Goal: Transaction & Acquisition: Purchase product/service

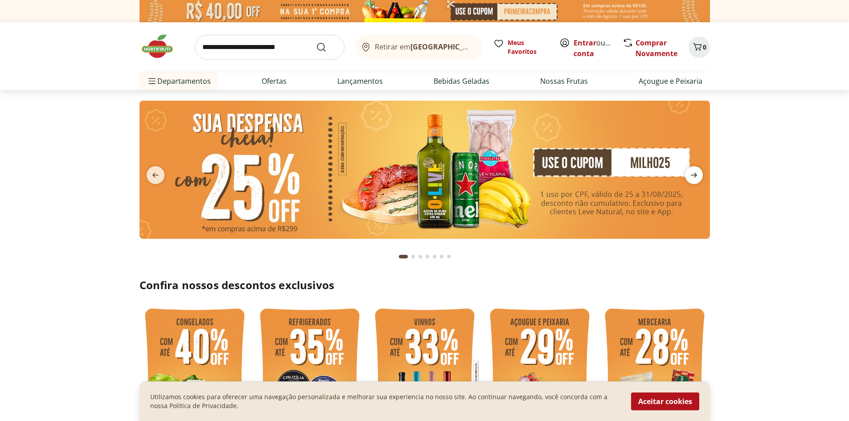
click at [696, 174] on icon "next" at bounding box center [694, 175] width 11 height 11
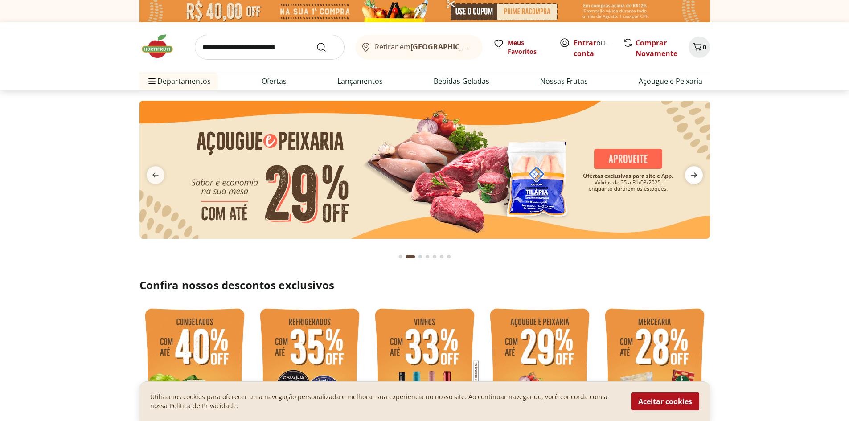
click at [696, 174] on icon "next" at bounding box center [694, 175] width 11 height 11
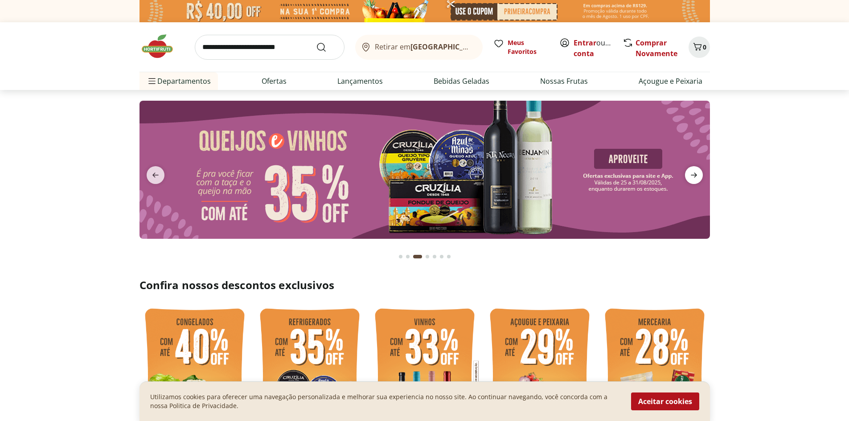
click at [696, 174] on icon "next" at bounding box center [694, 175] width 11 height 11
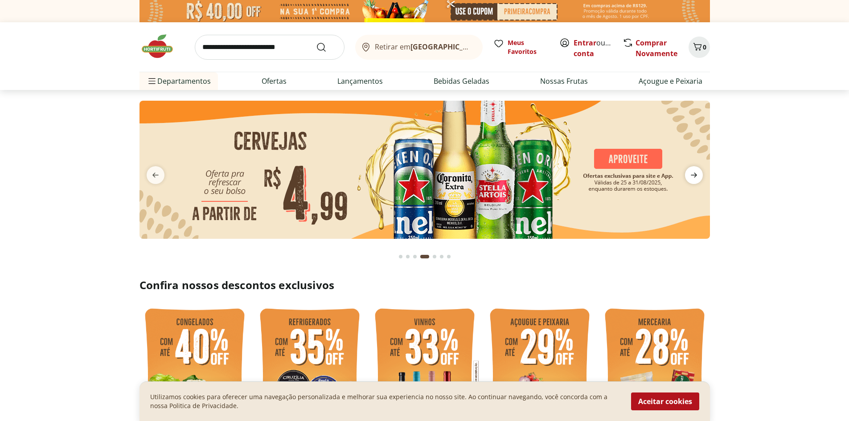
click at [696, 174] on icon "next" at bounding box center [694, 175] width 11 height 11
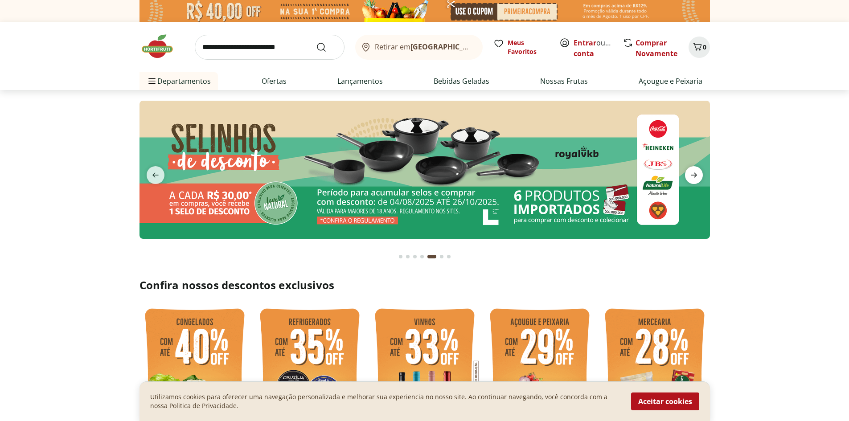
click at [696, 174] on icon "next" at bounding box center [694, 175] width 11 height 11
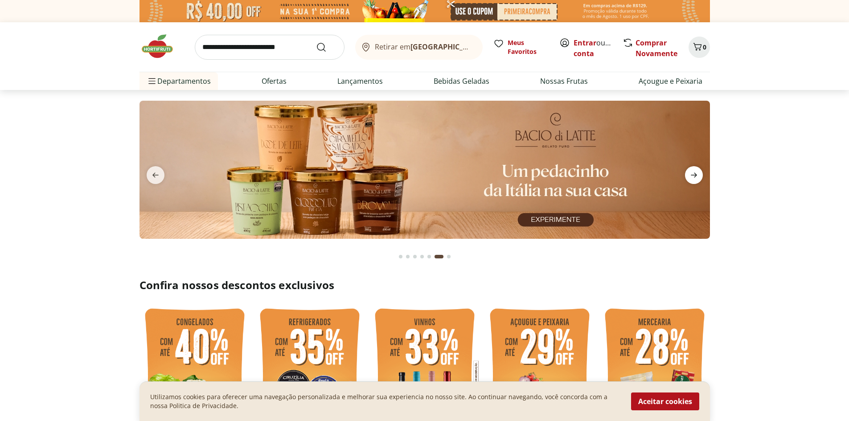
click at [696, 174] on icon "next" at bounding box center [694, 175] width 11 height 11
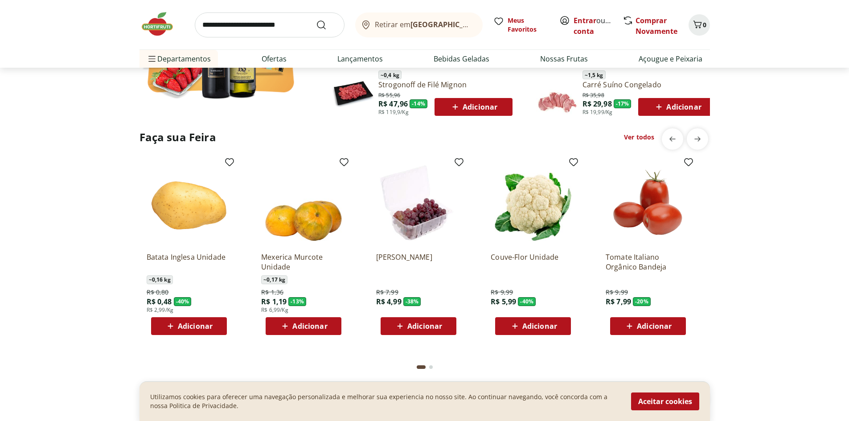
scroll to position [669, 0]
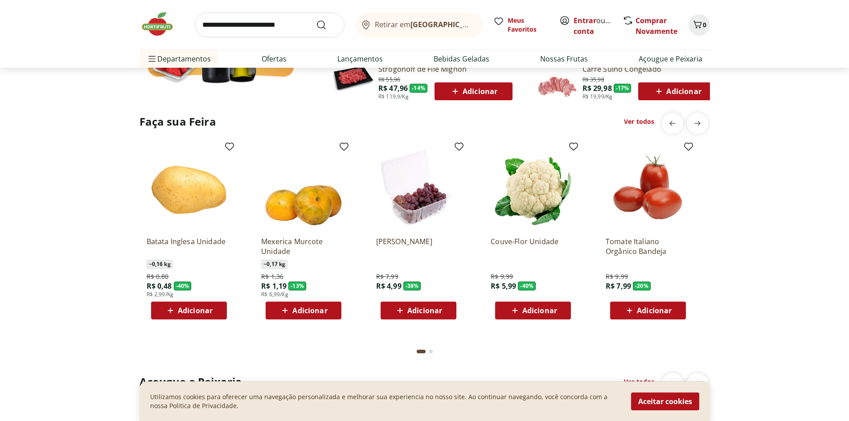
click at [185, 311] on span "Adicionar" at bounding box center [195, 310] width 35 height 7
click at [662, 312] on span "Adicionar" at bounding box center [654, 310] width 35 height 7
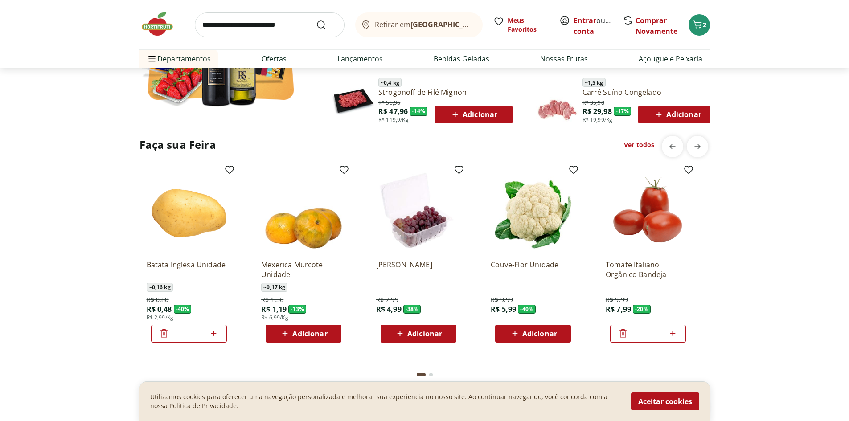
scroll to position [624, 0]
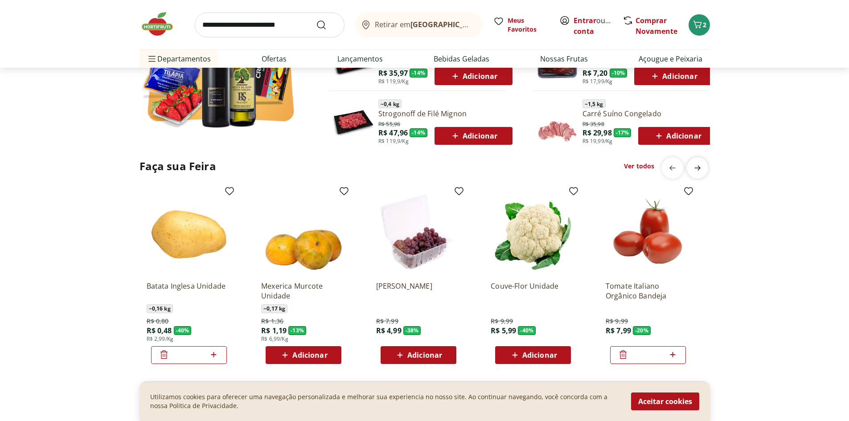
click at [700, 166] on icon "next" at bounding box center [697, 168] width 11 height 11
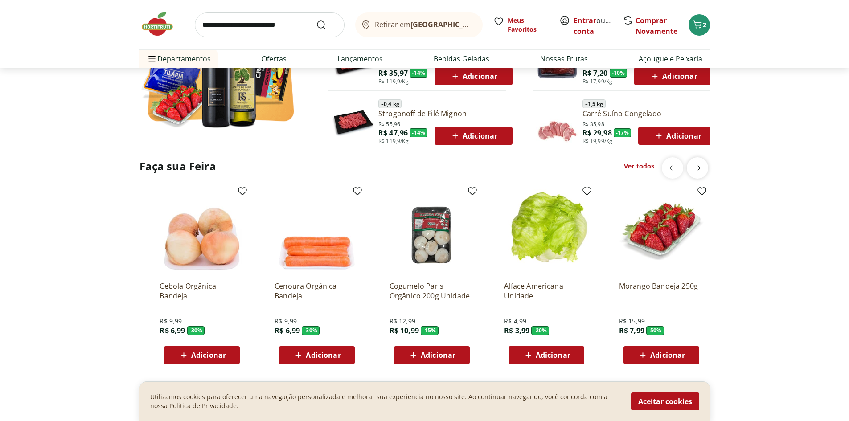
scroll to position [0, 574]
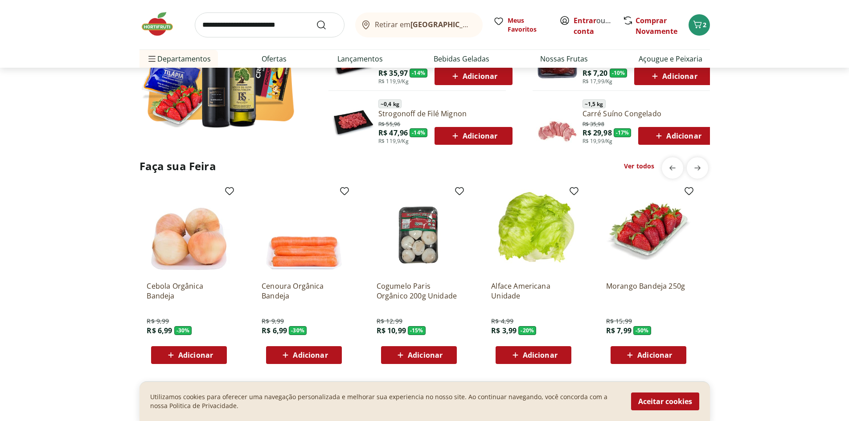
click at [639, 164] on link "Ver todos" at bounding box center [639, 166] width 30 height 9
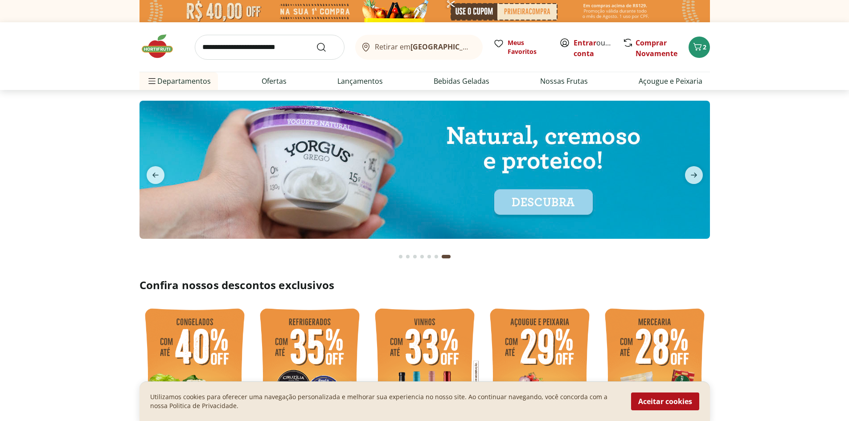
select select "**********"
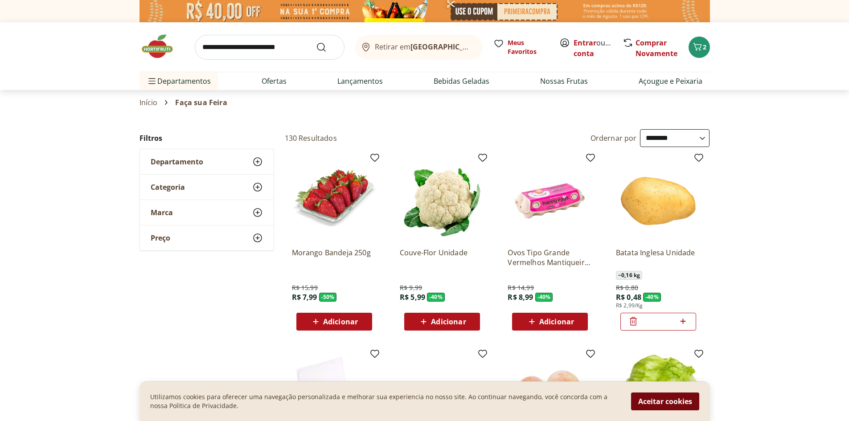
click at [660, 406] on button "Aceitar cookies" at bounding box center [665, 402] width 68 height 18
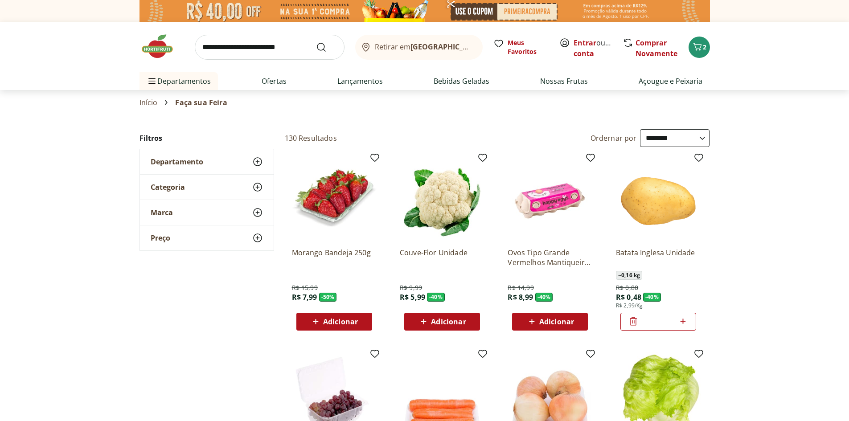
click at [338, 318] on span "Adicionar" at bounding box center [340, 321] width 35 height 7
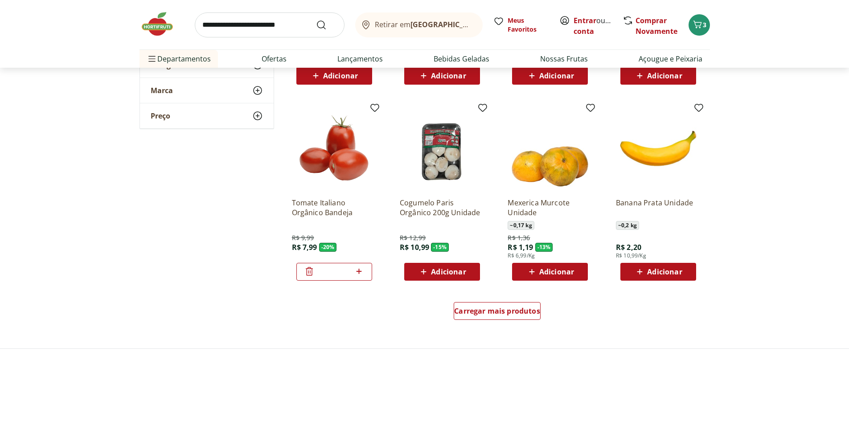
scroll to position [446, 0]
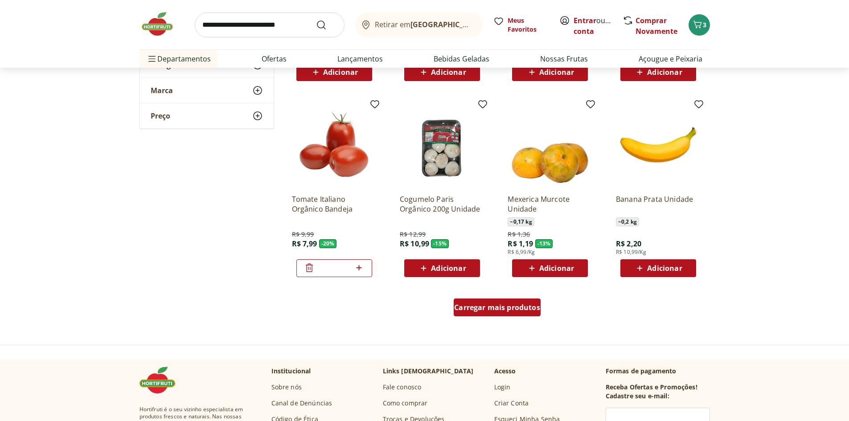
click at [480, 313] on div "Carregar mais produtos" at bounding box center [497, 308] width 87 height 18
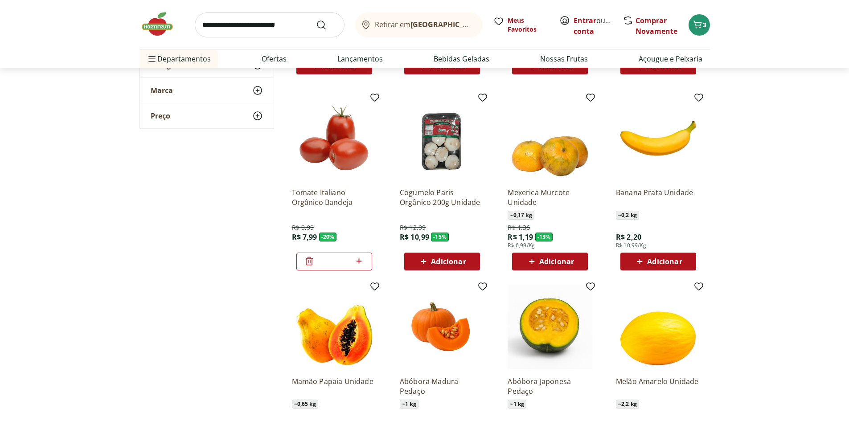
scroll to position [624, 0]
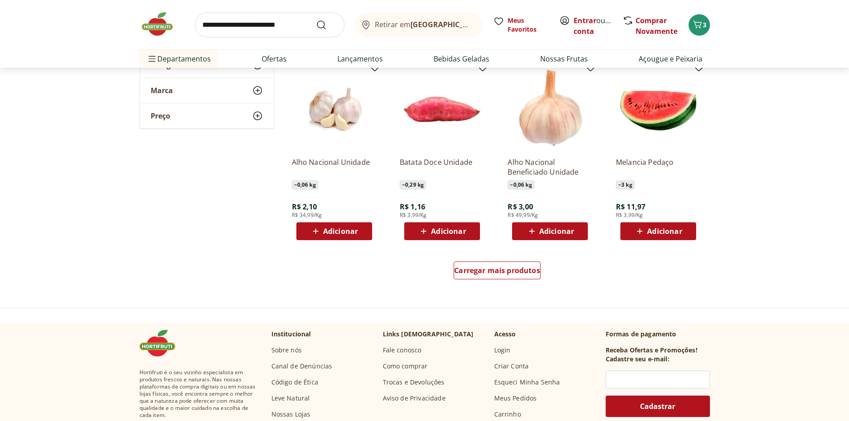
scroll to position [1115, 0]
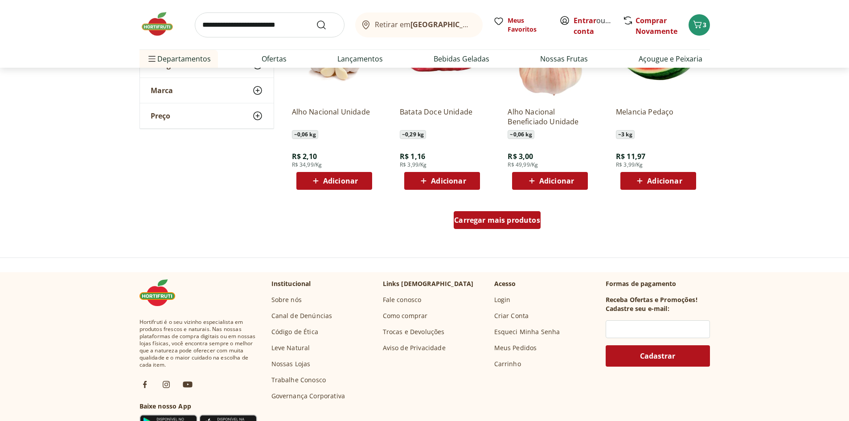
click at [520, 223] on span "Carregar mais produtos" at bounding box center [497, 220] width 86 height 7
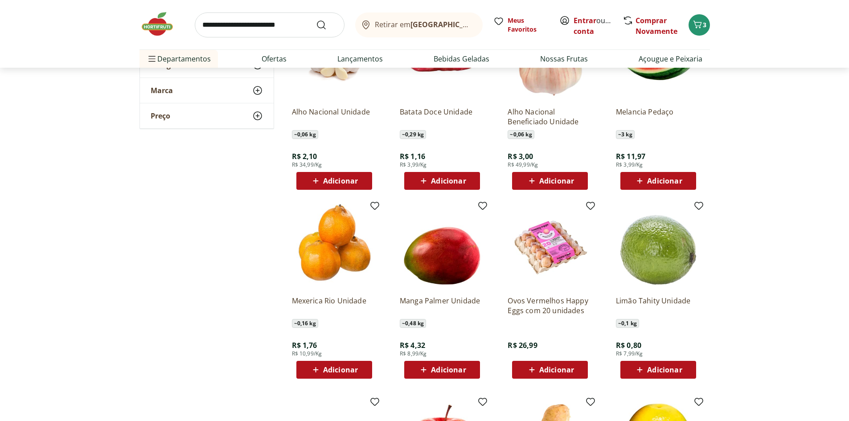
scroll to position [1159, 0]
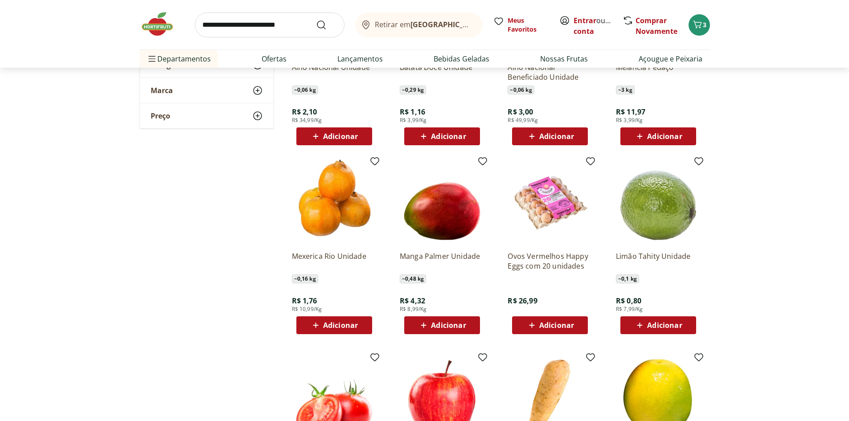
click at [447, 323] on span "Adicionar" at bounding box center [448, 325] width 35 height 7
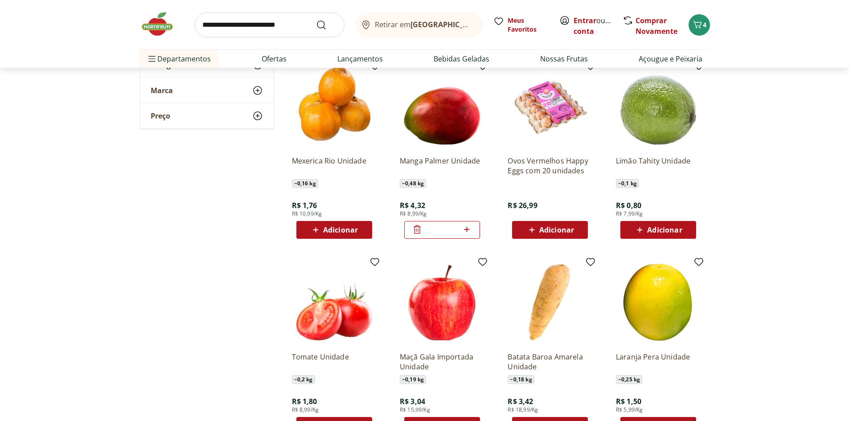
scroll to position [1248, 0]
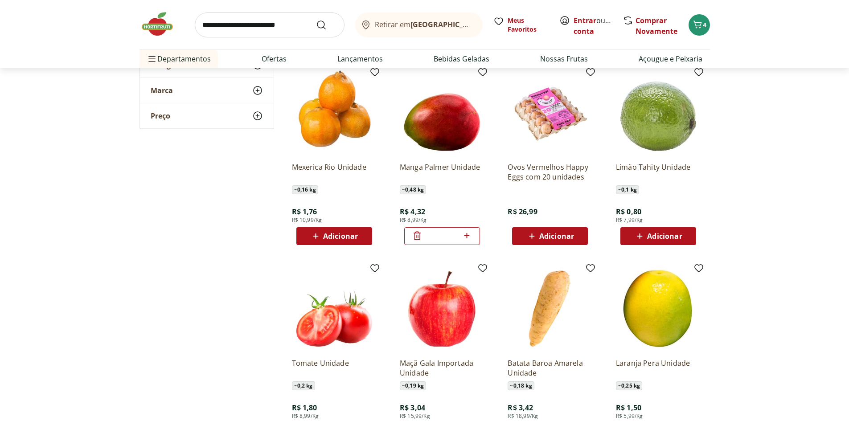
click at [330, 235] on span "Adicionar" at bounding box center [340, 236] width 35 height 7
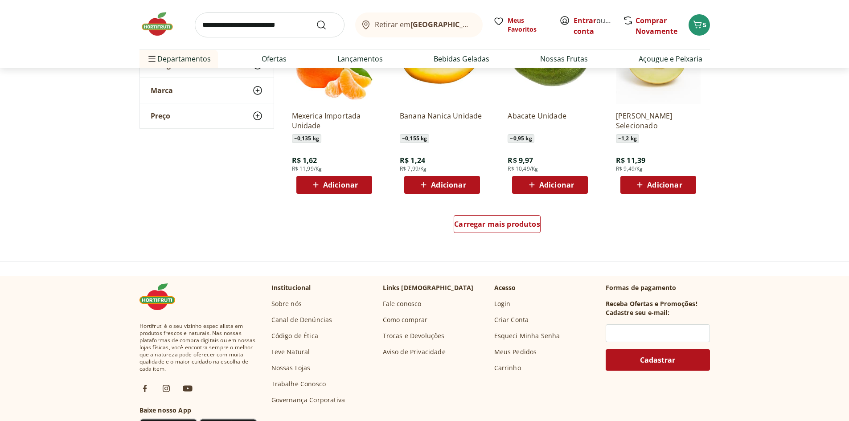
scroll to position [1694, 0]
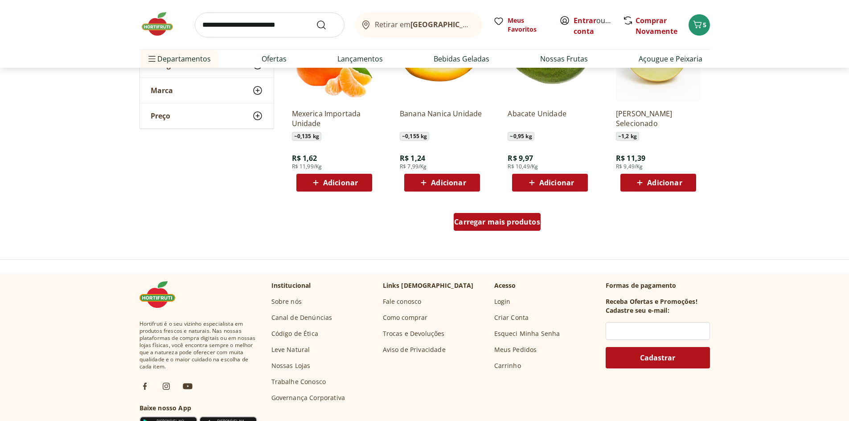
click at [473, 224] on span "Carregar mais produtos" at bounding box center [497, 221] width 86 height 7
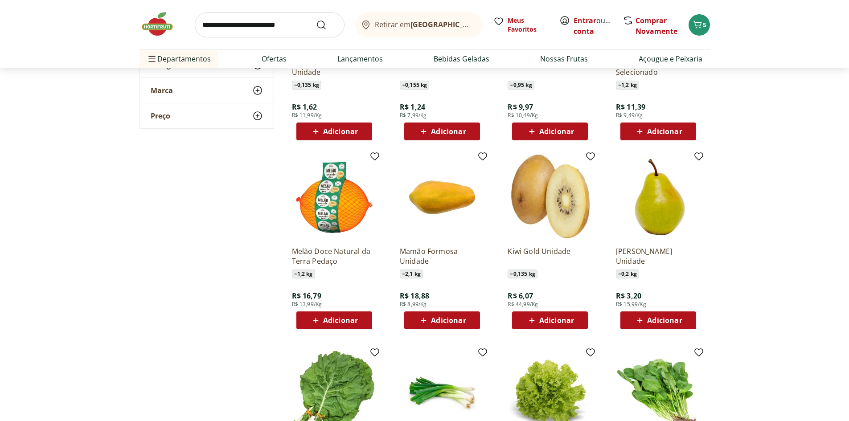
scroll to position [1783, 0]
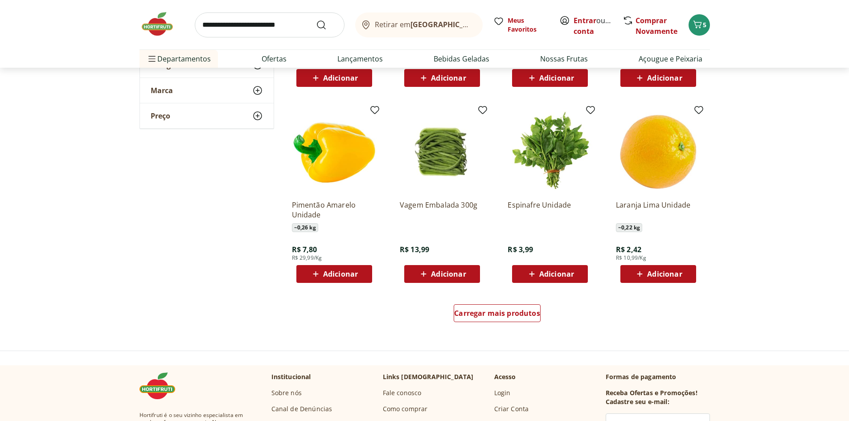
scroll to position [2185, 0]
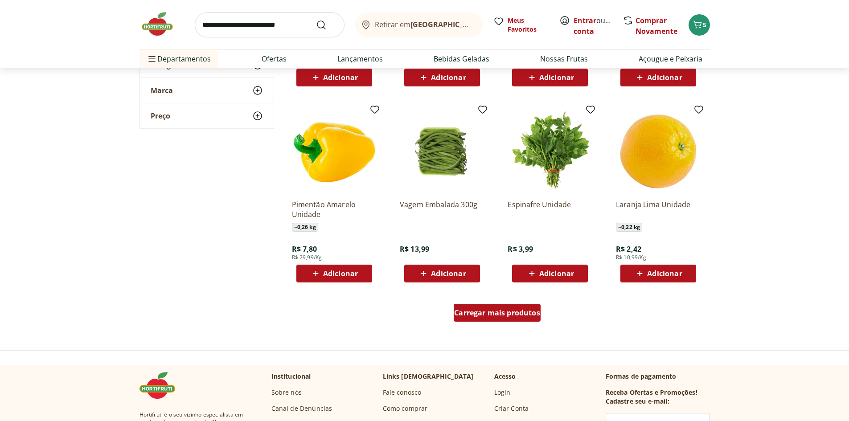
click at [523, 314] on span "Carregar mais produtos" at bounding box center [497, 312] width 86 height 7
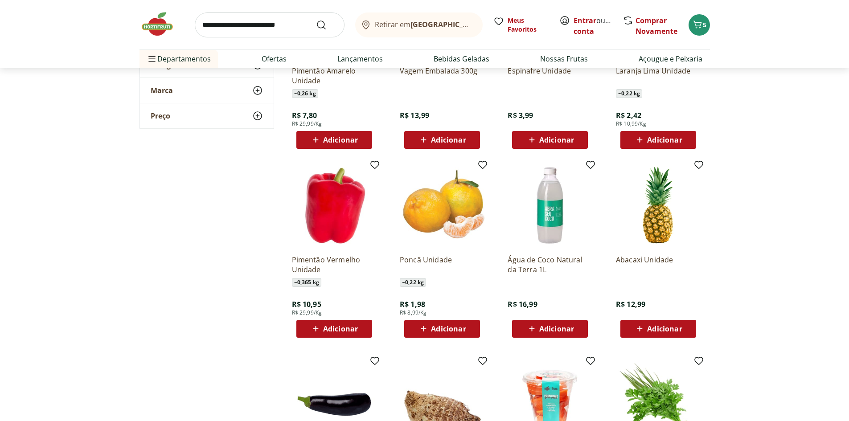
scroll to position [2363, 0]
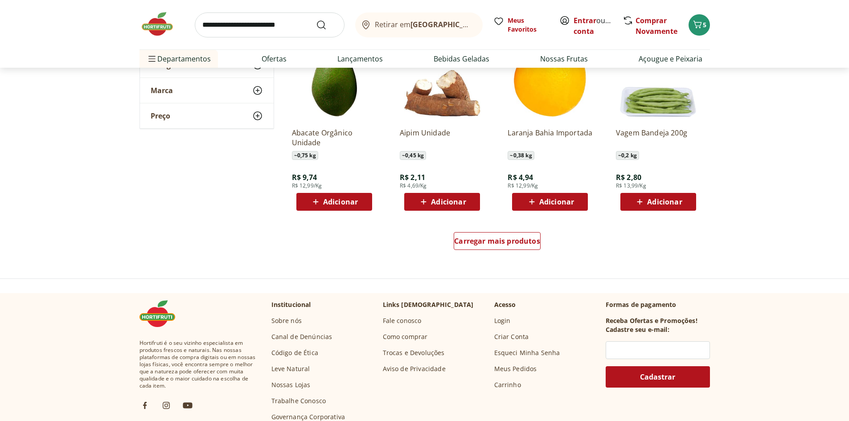
scroll to position [2854, 0]
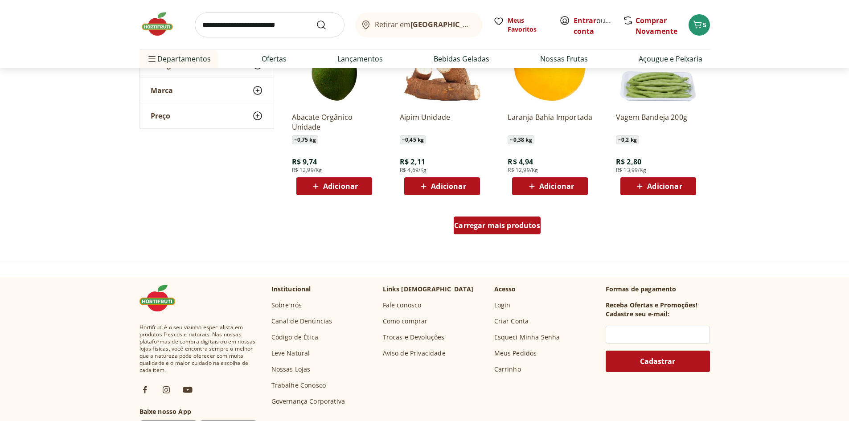
click at [474, 231] on div "Carregar mais produtos" at bounding box center [497, 226] width 87 height 18
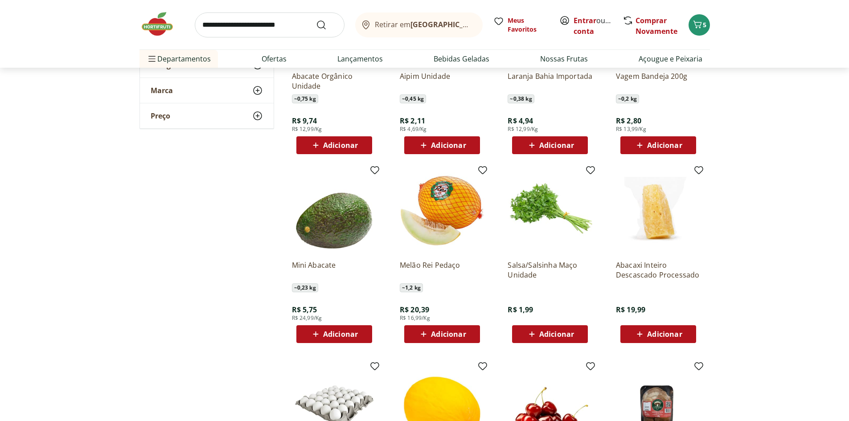
scroll to position [2943, 0]
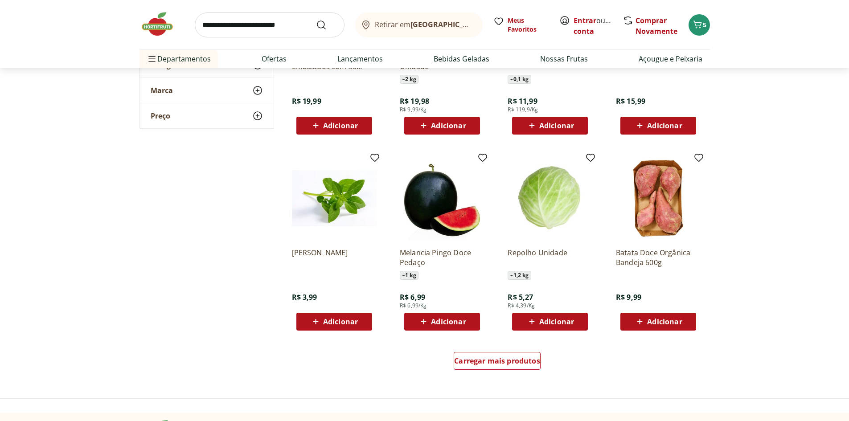
scroll to position [3433, 0]
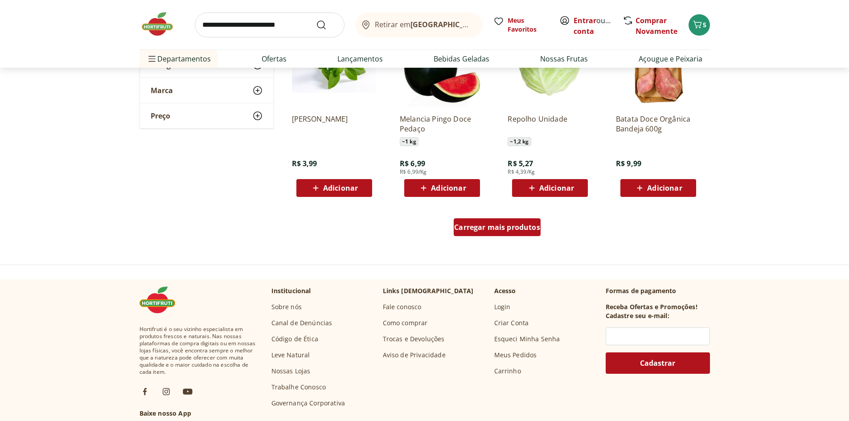
click at [506, 231] on span "Carregar mais produtos" at bounding box center [497, 227] width 86 height 7
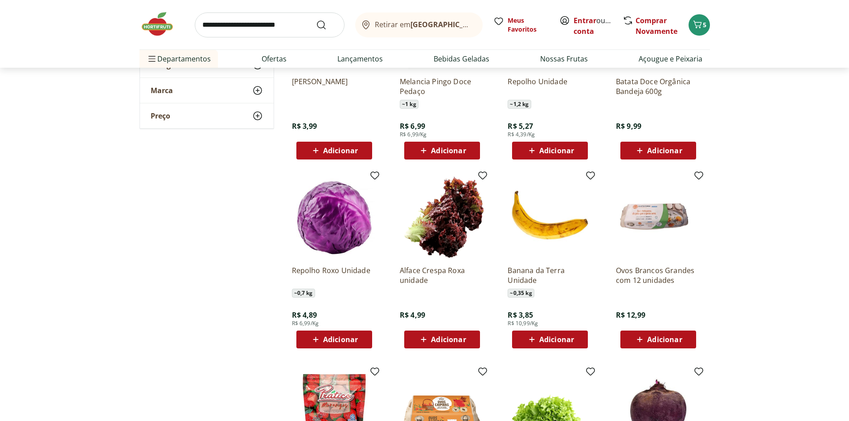
scroll to position [3522, 0]
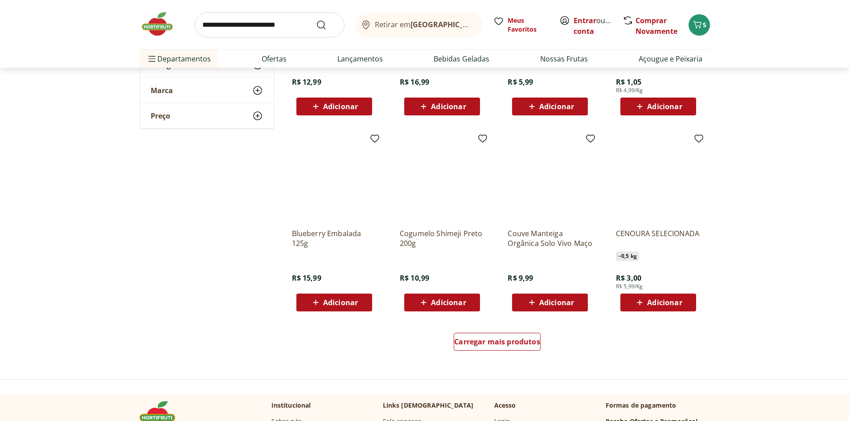
scroll to position [3968, 0]
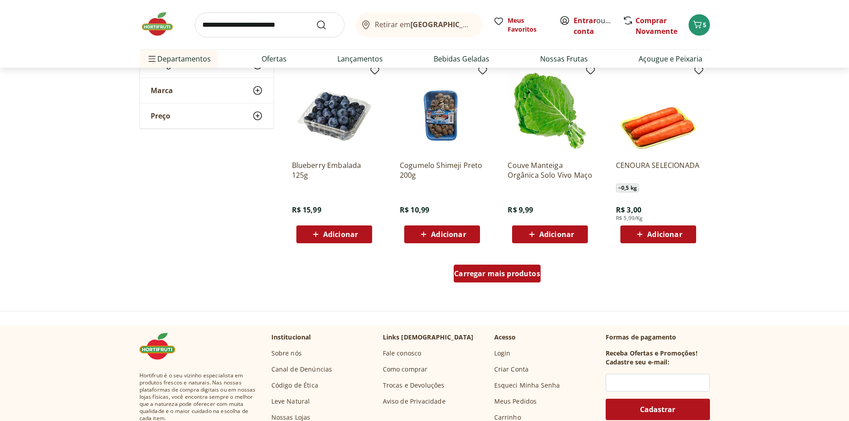
click at [529, 272] on span "Carregar mais produtos" at bounding box center [497, 273] width 86 height 7
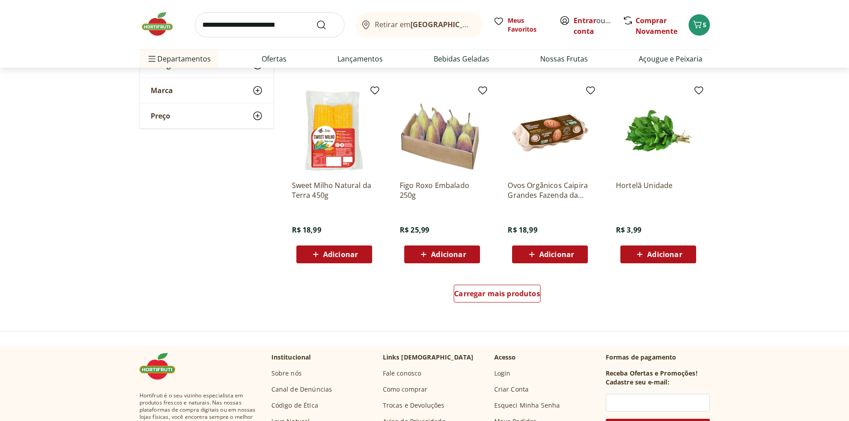
scroll to position [4548, 0]
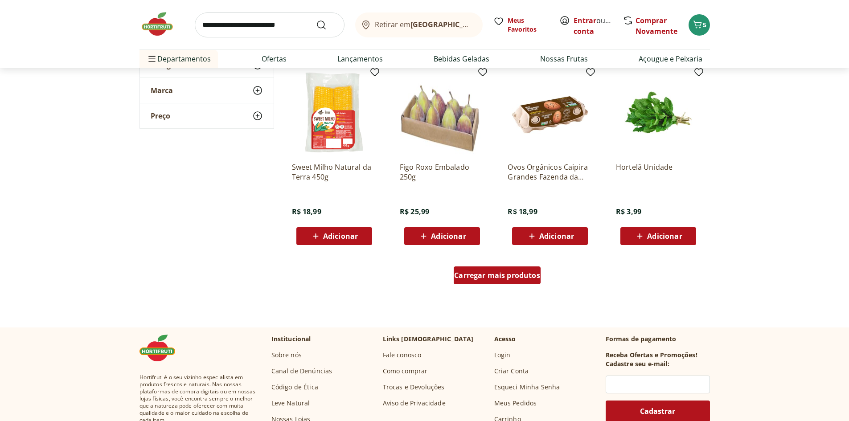
click at [516, 278] on span "Carregar mais produtos" at bounding box center [497, 275] width 86 height 7
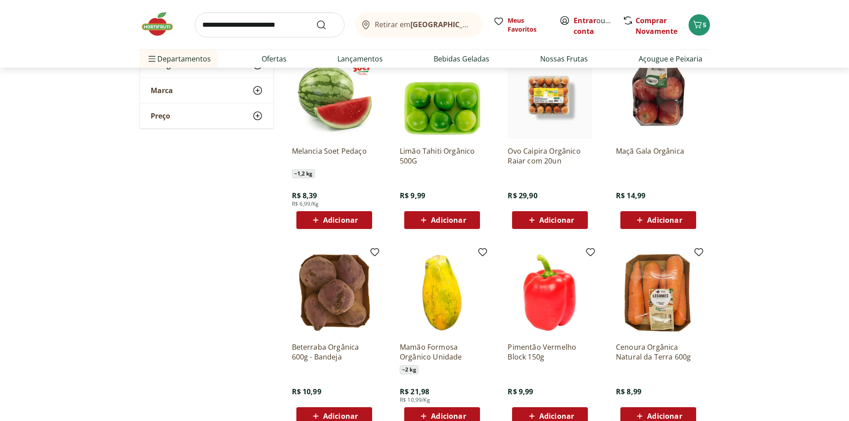
scroll to position [5127, 0]
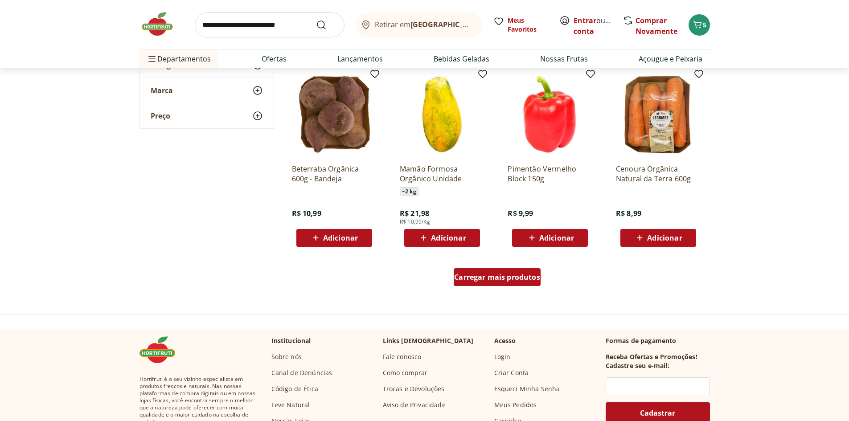
click at [490, 280] on span "Carregar mais produtos" at bounding box center [497, 277] width 86 height 7
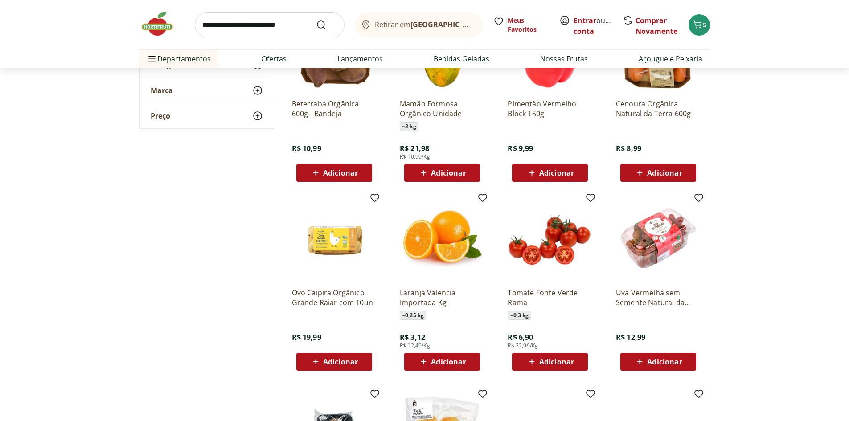
scroll to position [5261, 0]
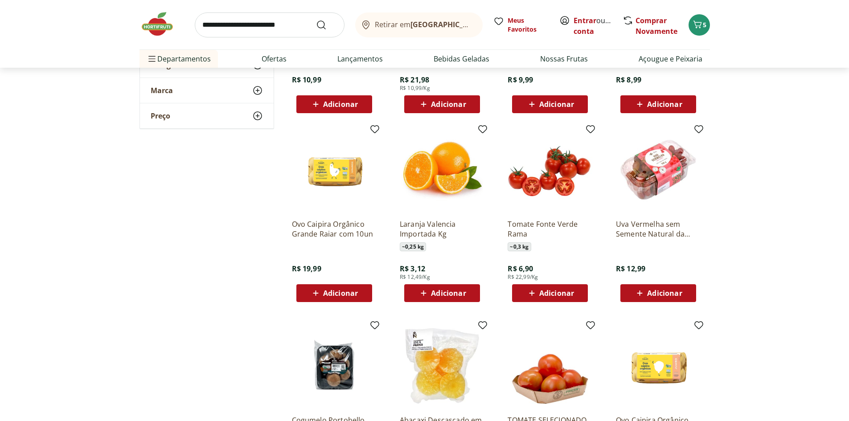
click at [672, 297] on span "Adicionar" at bounding box center [664, 293] width 35 height 7
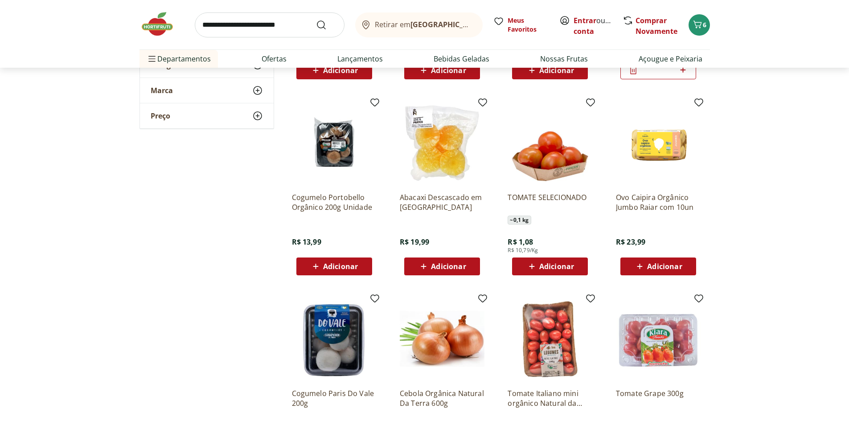
scroll to position [5662, 0]
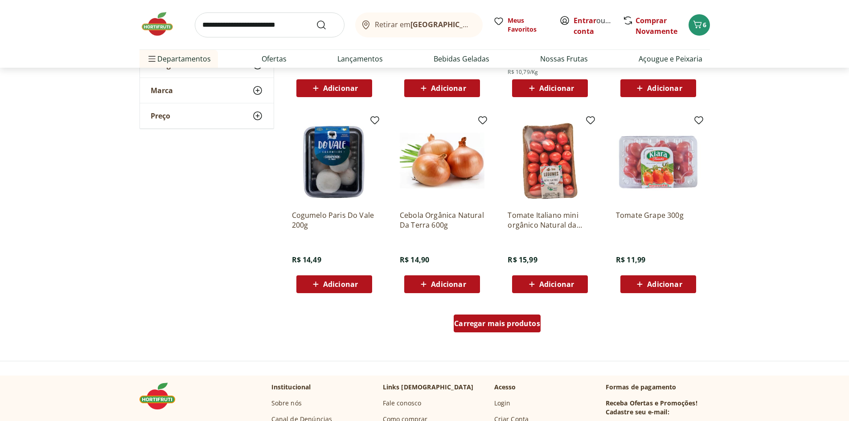
click at [491, 320] on span "Carregar mais produtos" at bounding box center [497, 323] width 86 height 7
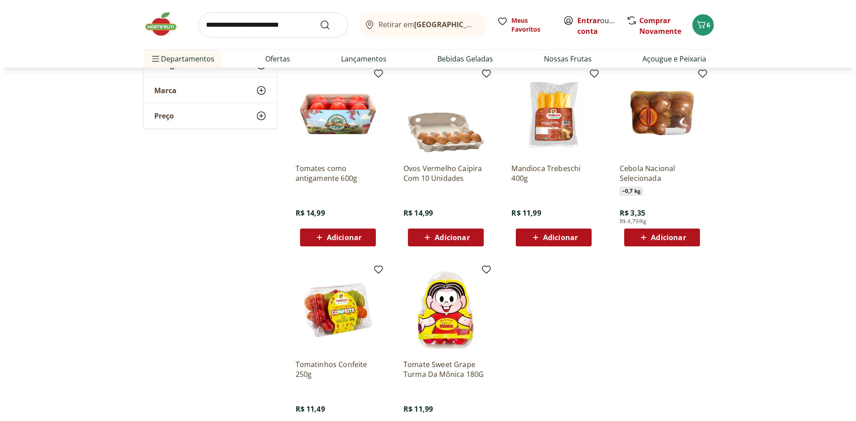
scroll to position [6197, 0]
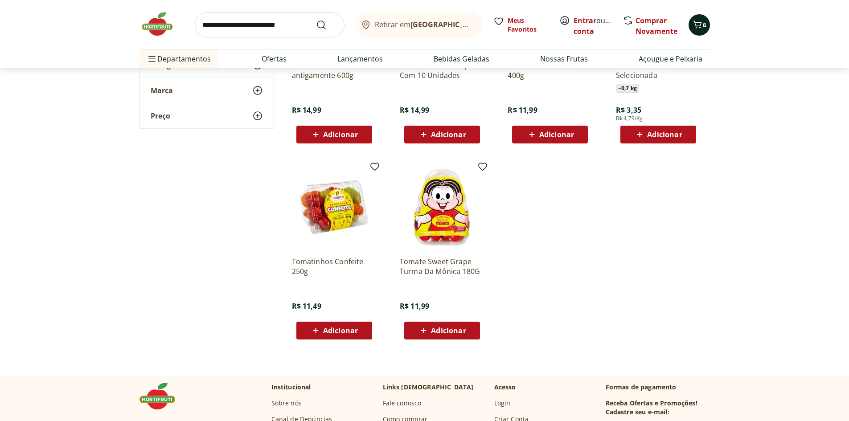
click at [696, 22] on icon "Carrinho" at bounding box center [697, 25] width 8 height 8
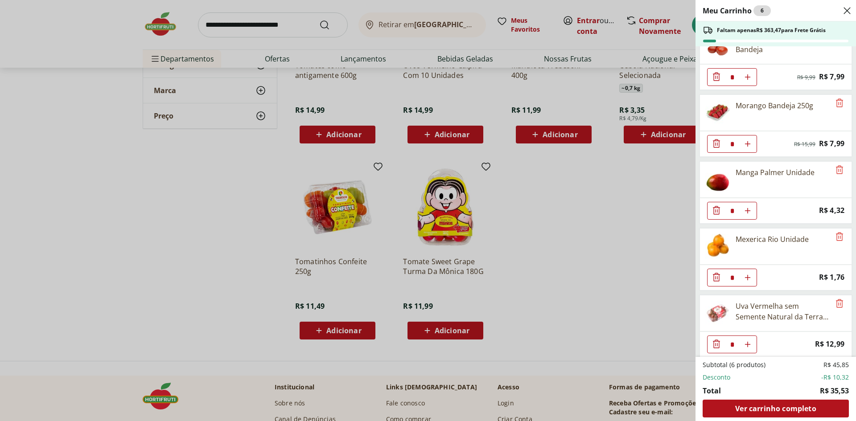
scroll to position [94, 0]
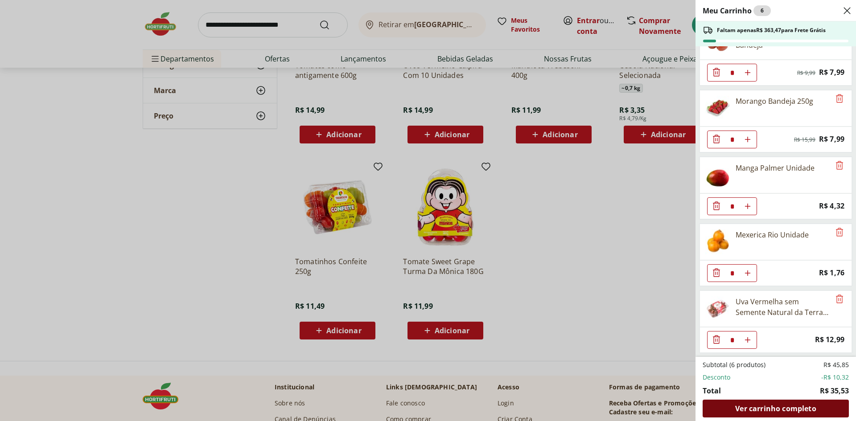
click at [767, 408] on span "Ver carrinho completo" at bounding box center [775, 408] width 81 height 7
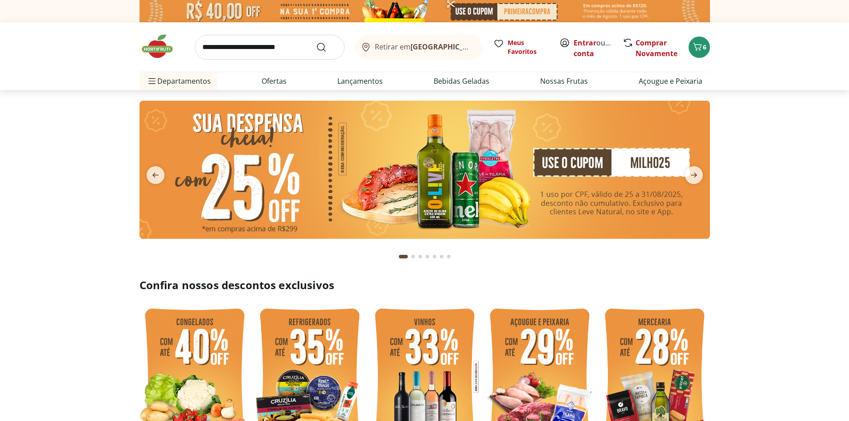
click at [279, 46] on input "search" at bounding box center [270, 47] width 150 height 25
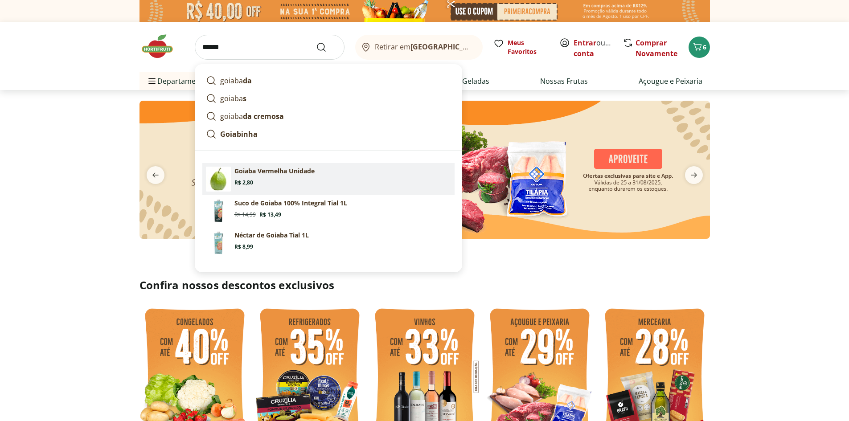
click at [279, 173] on p "Goiaba Vermelha Unidade" at bounding box center [275, 171] width 80 height 9
type input "**********"
